Goal: Find contact information: Find contact information

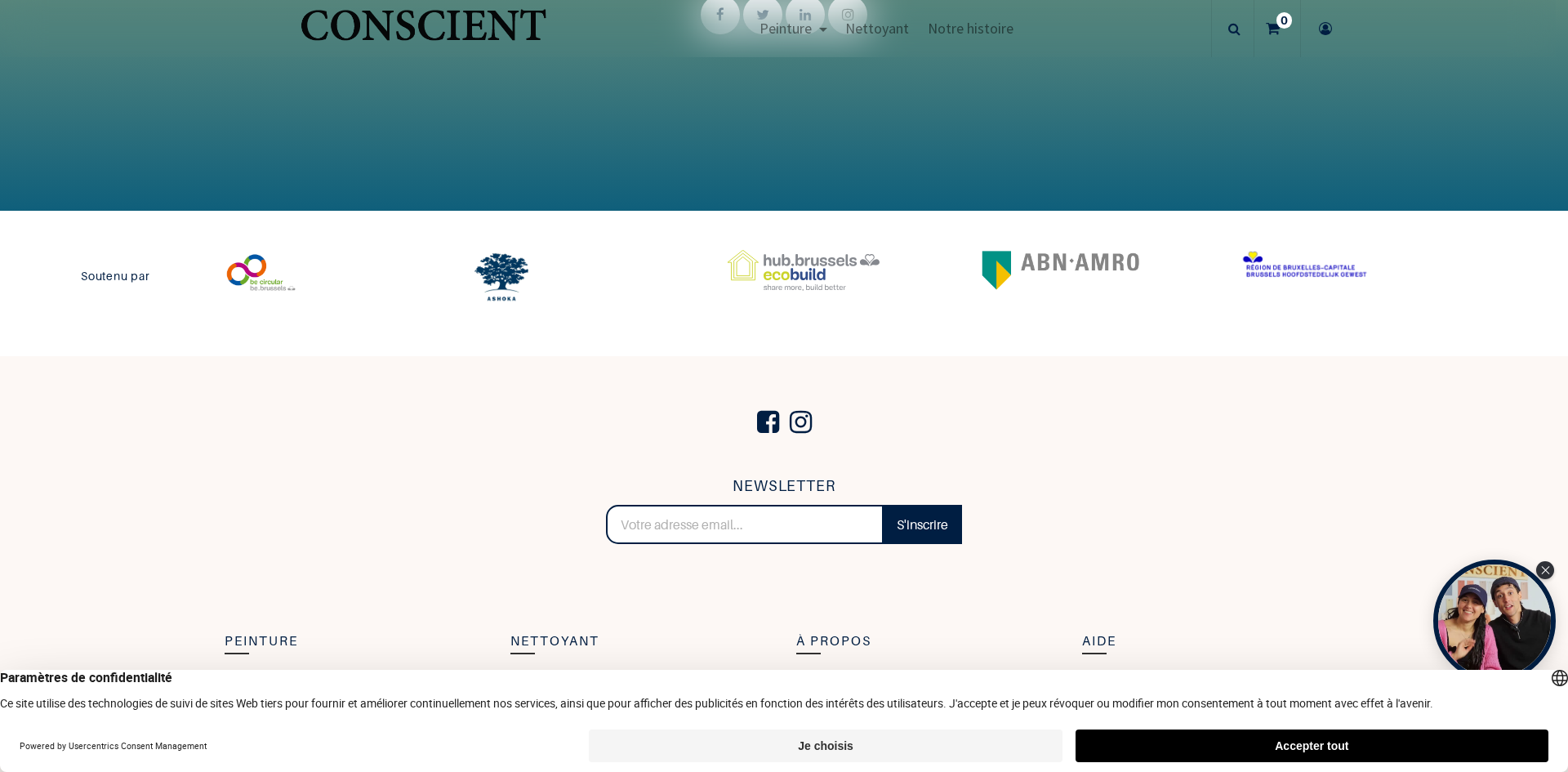
scroll to position [3666, 0]
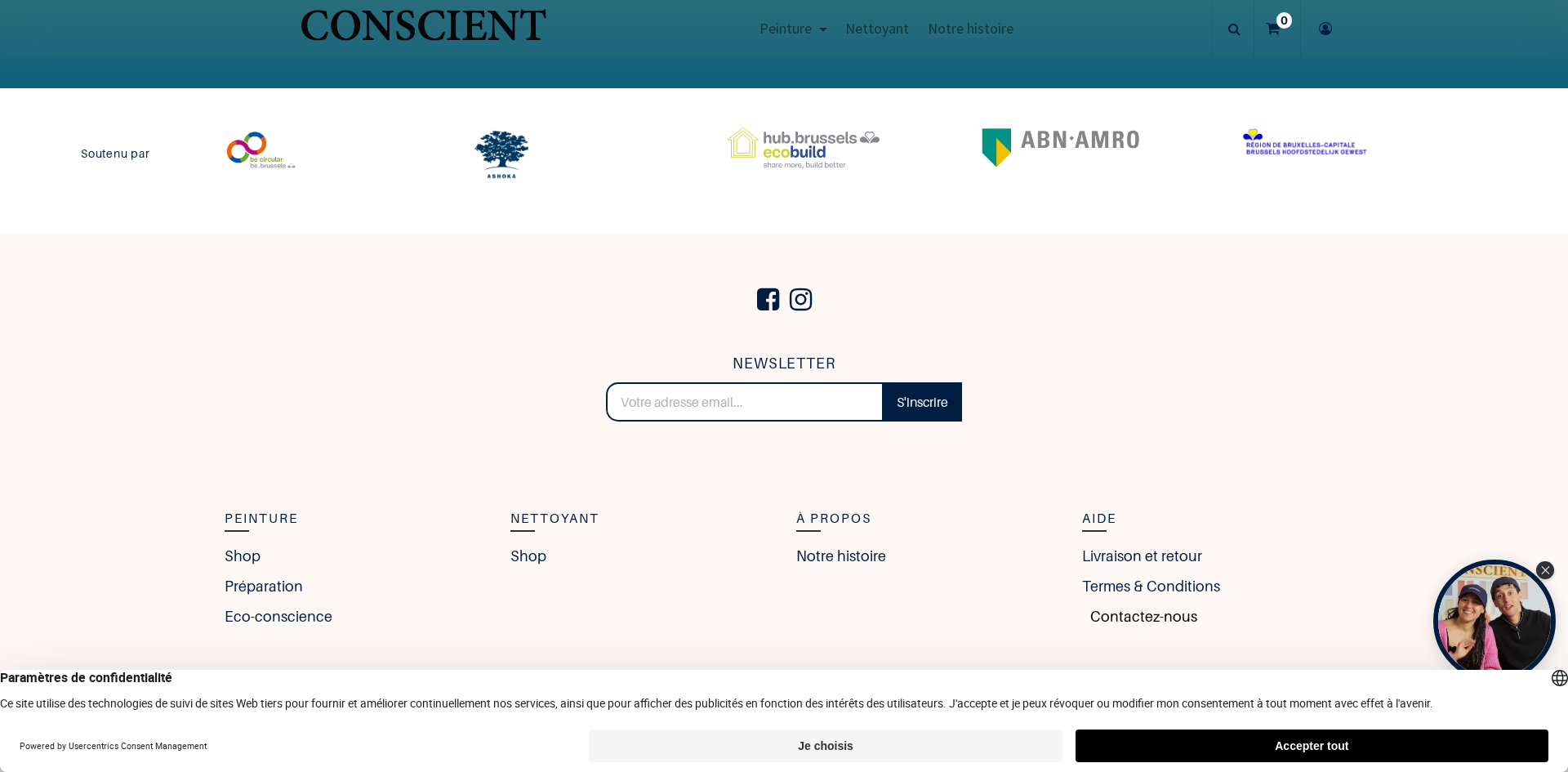
click at [1114, 614] on link "Contactez-nous" at bounding box center [1139, 616] width 115 height 22
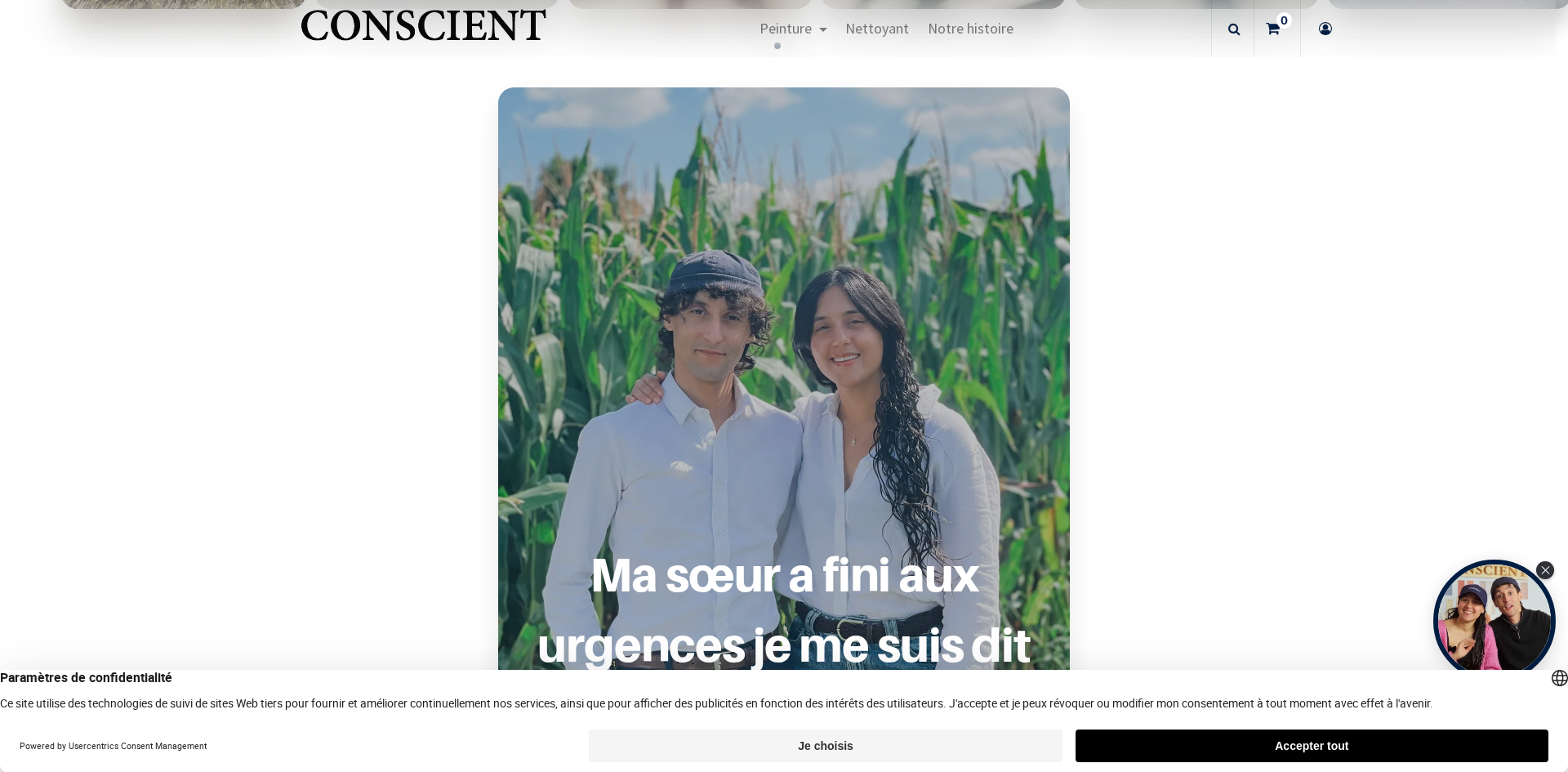
scroll to position [1307, 0]
